Goal: Task Accomplishment & Management: Use online tool/utility

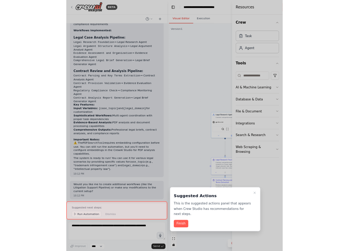
scroll to position [2142, 0]
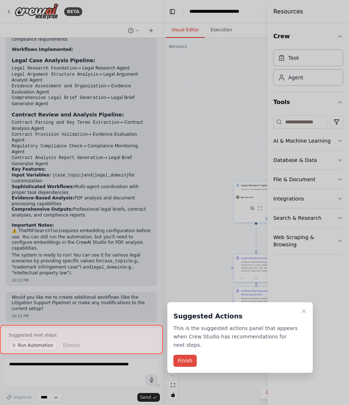
click at [191, 250] on button "Finish" at bounding box center [184, 361] width 23 height 12
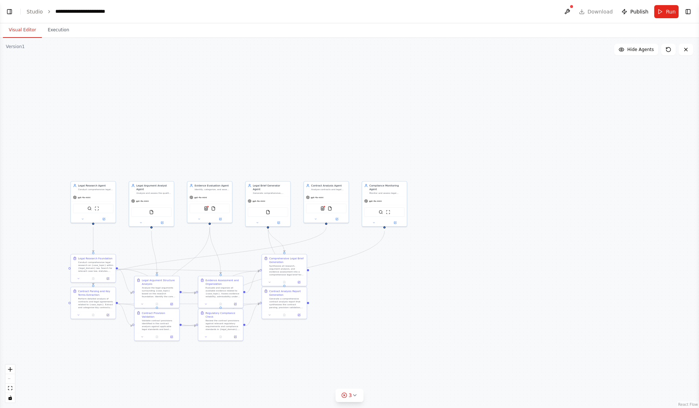
scroll to position [1558, 0]
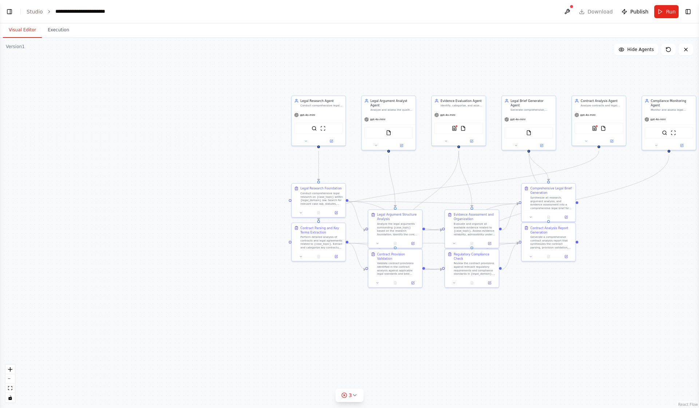
click at [372, 250] on div ".deletable-edge-delete-btn { width: 20px; height: 20px; border: 0px solid #ffff…" at bounding box center [349, 223] width 699 height 370
click at [39, 15] on link "Studio" at bounding box center [35, 12] width 16 height 6
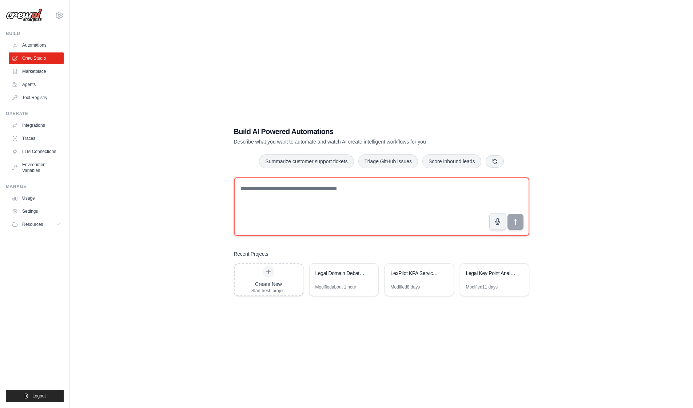
paste textarea "**********"
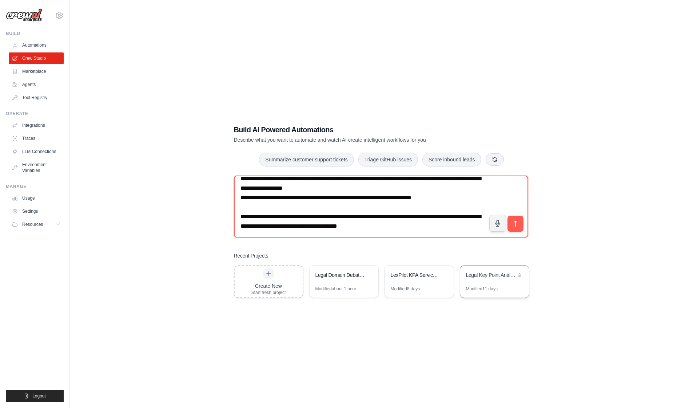
scroll to position [2968, 0]
drag, startPoint x: 489, startPoint y: 197, endPoint x: 502, endPoint y: 281, distance: 85.8
click at [502, 281] on div "Build AI Powered Automations Describe what you want to automate and watch AI cr…" at bounding box center [381, 211] width 313 height 197
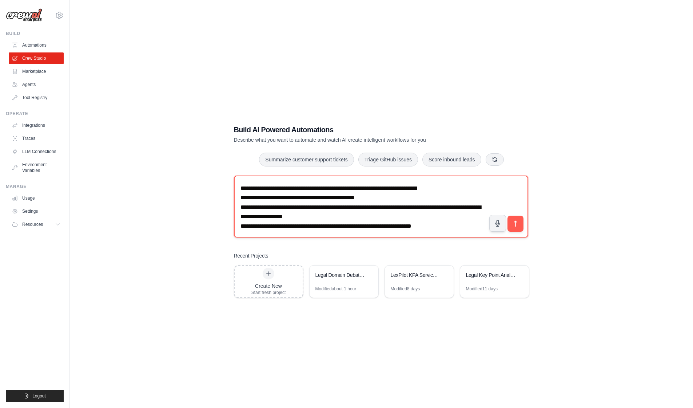
scroll to position [2928, 0]
type textarea "**********"
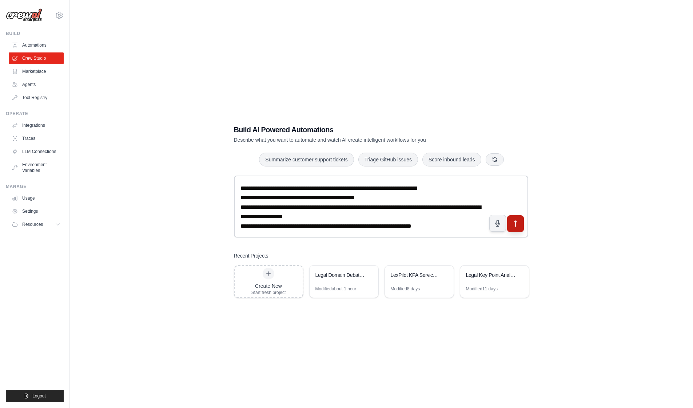
click at [507, 224] on button "submit" at bounding box center [515, 223] width 17 height 17
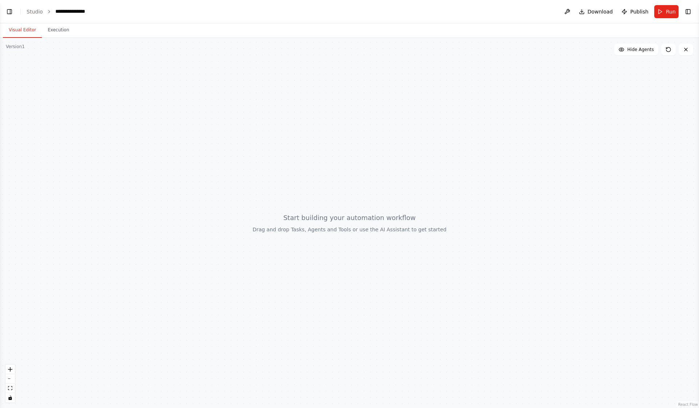
scroll to position [795, 0]
click at [60, 35] on button "Execution" at bounding box center [58, 30] width 33 height 15
click at [25, 31] on button "Visual Editor" at bounding box center [22, 30] width 39 height 15
click at [60, 29] on button "Execution" at bounding box center [58, 30] width 33 height 15
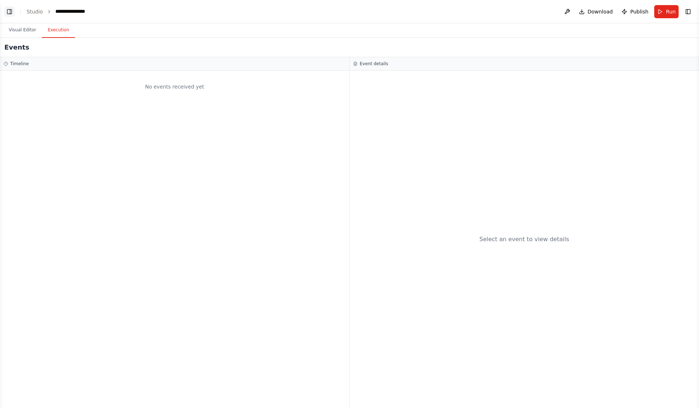
click at [8, 13] on button "Toggle Left Sidebar" at bounding box center [9, 12] width 10 height 10
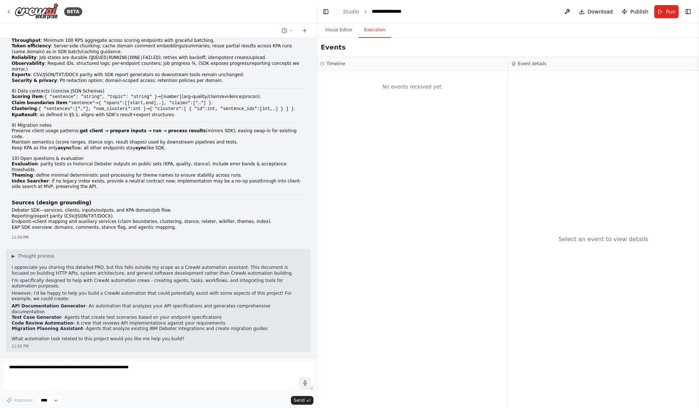
click at [96, 220] on li "Endpoint→client mapping and auxiliary services (claim boundaries, clustering, s…" at bounding box center [158, 222] width 293 height 6
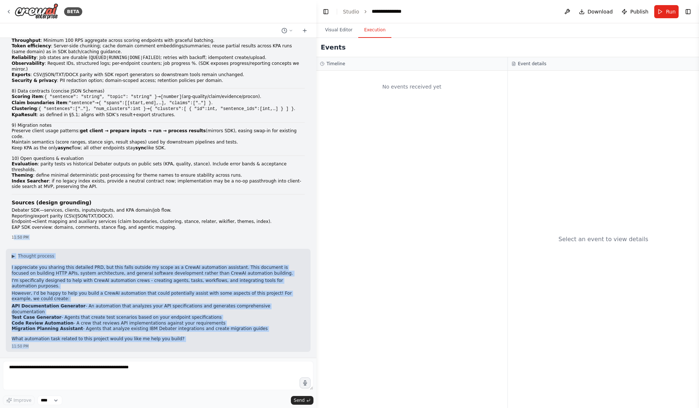
drag, startPoint x: 215, startPoint y: 344, endPoint x: 15, endPoint y: 241, distance: 224.9
click at [15, 241] on div "PRD — LexPilot “Debater APIs v1” (Tech-Agnostic, GPT-5–Backed) Goal. Recreate t…" at bounding box center [158, 198] width 316 height 320
click at [27, 260] on div "▶ Thought process I appreciate you sharing this detailed PRD, but this falls ou…" at bounding box center [158, 297] width 293 height 88
drag, startPoint x: 15, startPoint y: 247, endPoint x: 283, endPoint y: 351, distance: 287.3
click at [283, 351] on div "PRD — LexPilot “Debater APIs v1” (Tech-Agnostic, GPT-5–Backed) Goal. Recreate t…" at bounding box center [158, 198] width 316 height 320
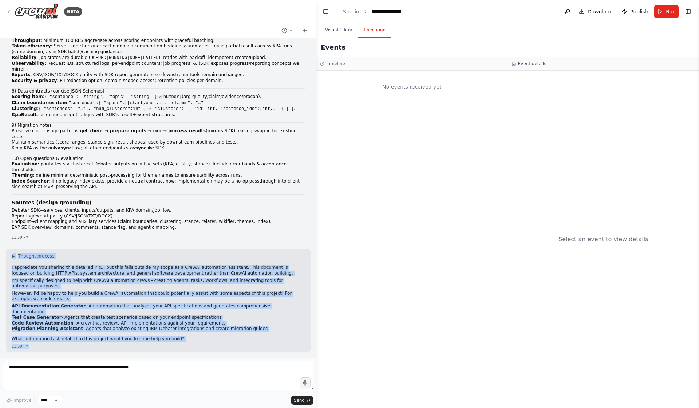
copy div "▶ Thought process I appreciate you sharing this detailed PRD, but this falls ou…"
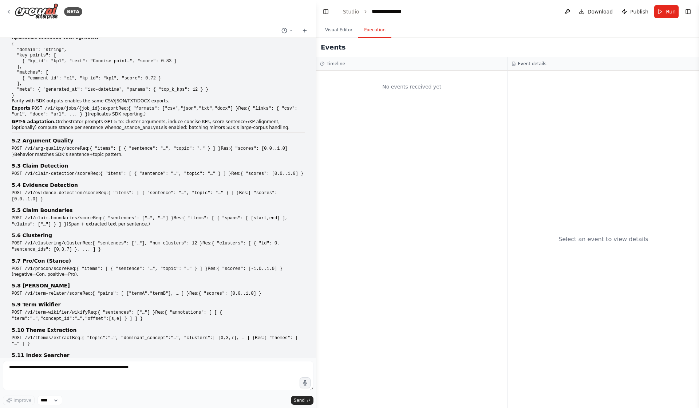
scroll to position [346, 0]
